Goal: Information Seeking & Learning: Learn about a topic

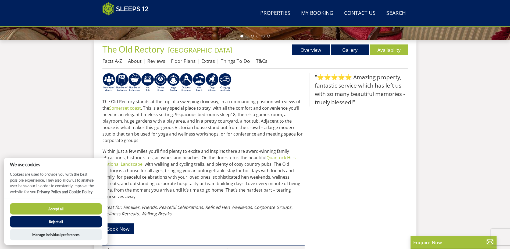
scroll to position [220, 0]
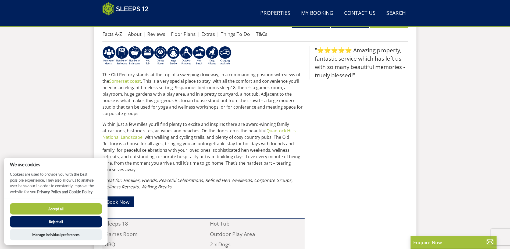
click at [67, 206] on button "Accept all" at bounding box center [56, 208] width 92 height 11
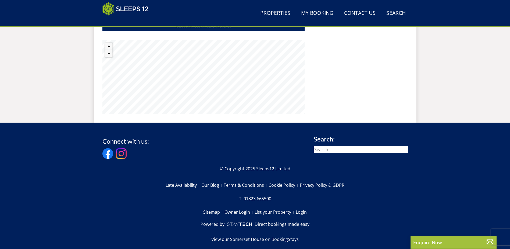
scroll to position [396, 0]
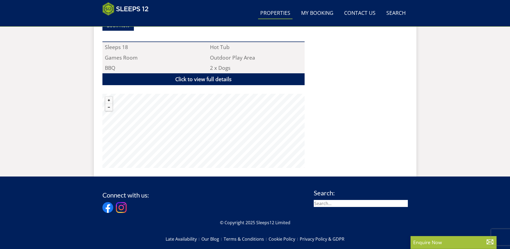
click at [272, 13] on link "Properties" at bounding box center [275, 13] width 34 height 12
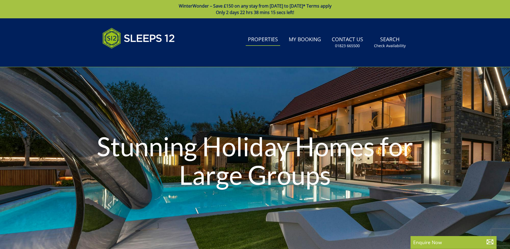
click at [265, 41] on link "Properties" at bounding box center [263, 40] width 34 height 12
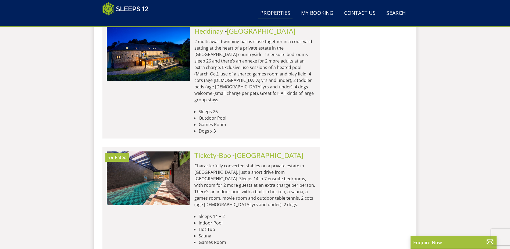
scroll to position [2184, 0]
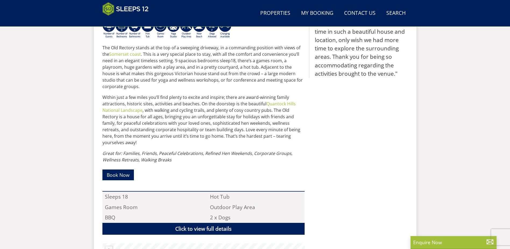
scroll to position [193, 0]
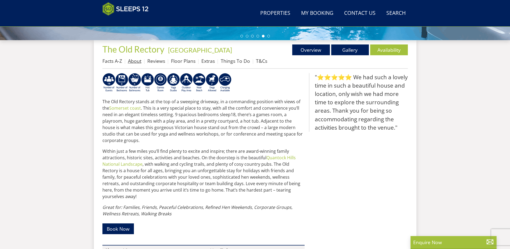
click at [135, 61] on link "About" at bounding box center [134, 61] width 13 height 6
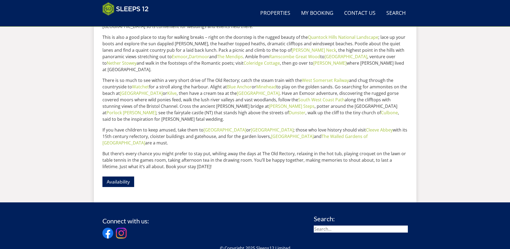
scroll to position [336, 0]
